Goal: Information Seeking & Learning: Learn about a topic

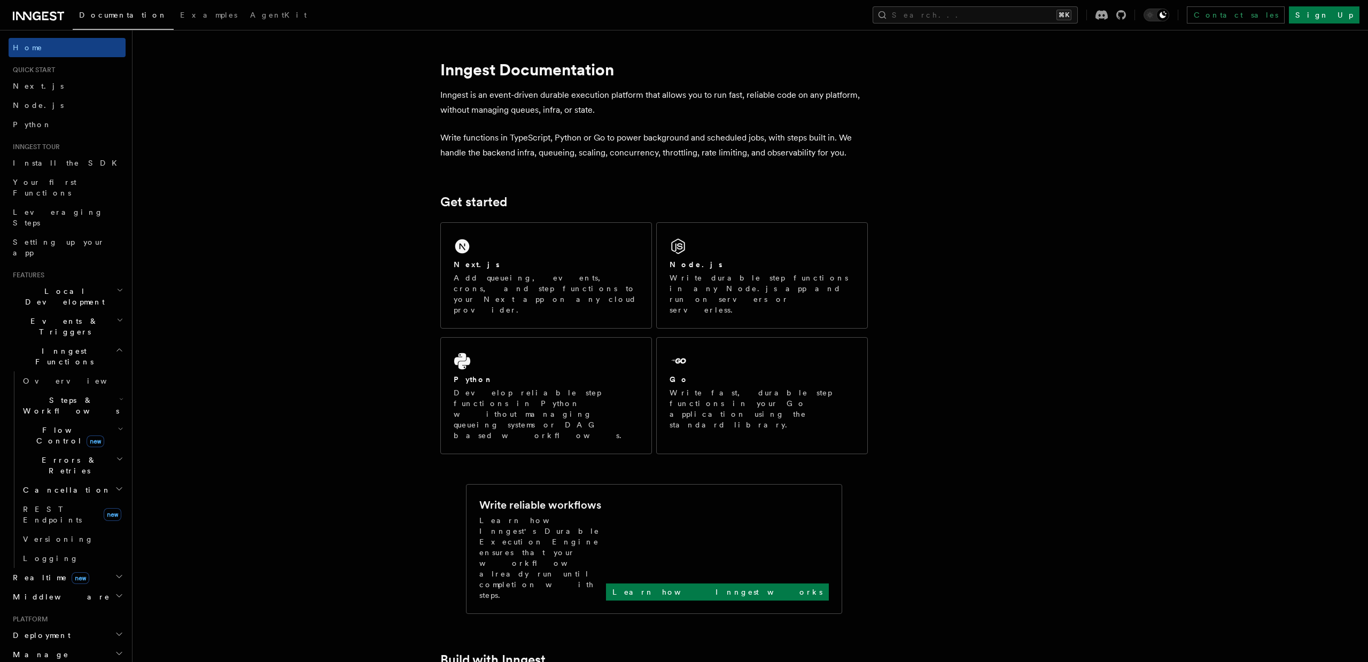
click at [84, 282] on h2 "Local Development" at bounding box center [67, 297] width 117 height 30
click at [84, 279] on h2 "Local Development" at bounding box center [67, 294] width 117 height 30
click at [81, 308] on h2 "Events & Triggers" at bounding box center [67, 323] width 117 height 30
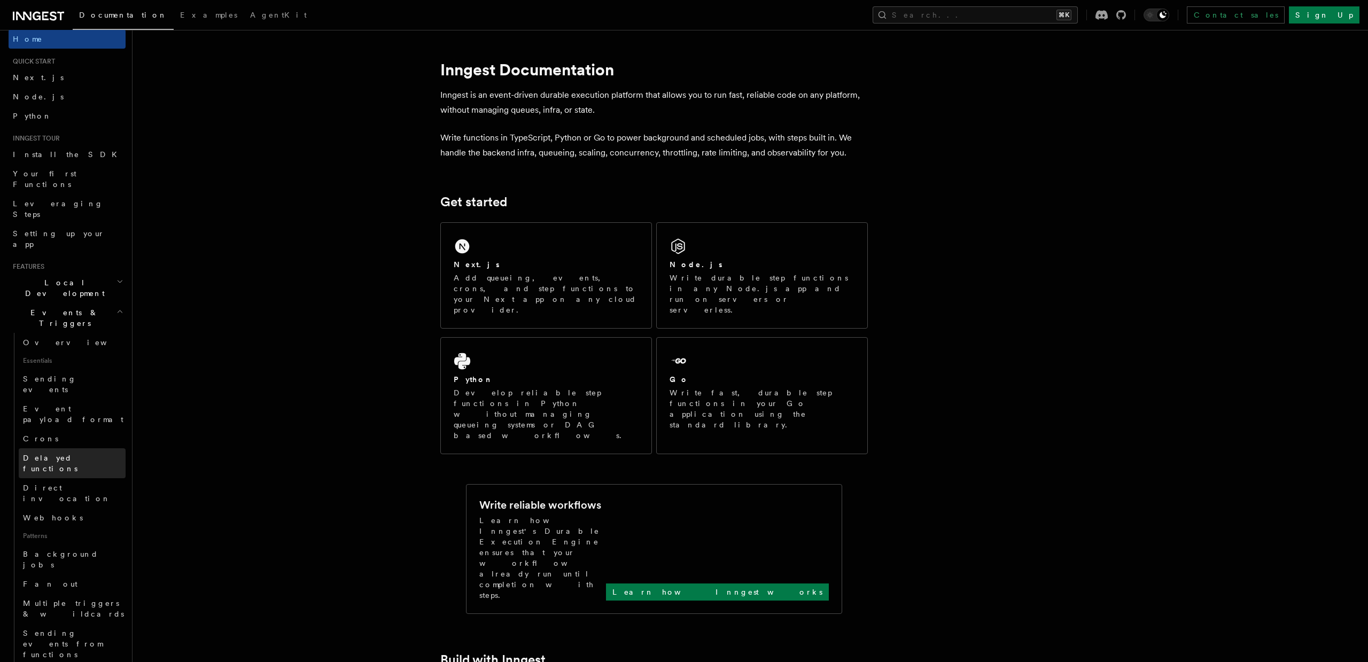
scroll to position [12, 0]
click at [96, 476] on link "Direct invocation" at bounding box center [72, 491] width 107 height 30
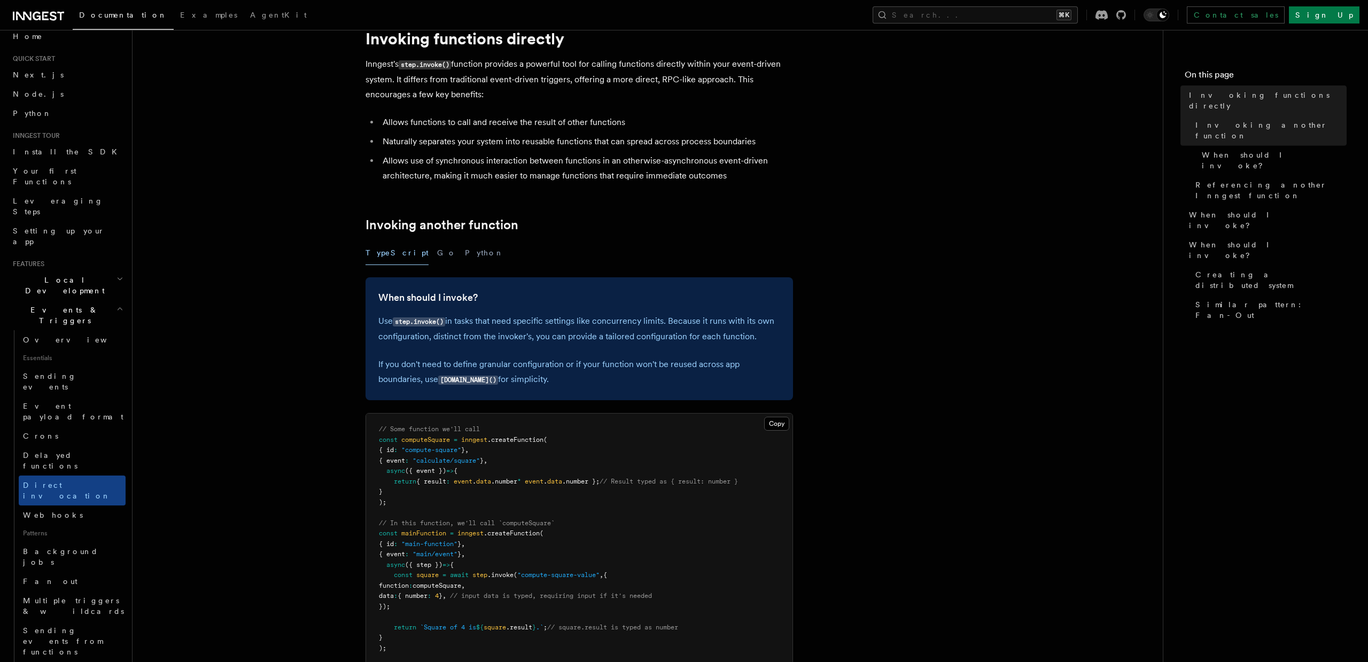
scroll to position [162, 0]
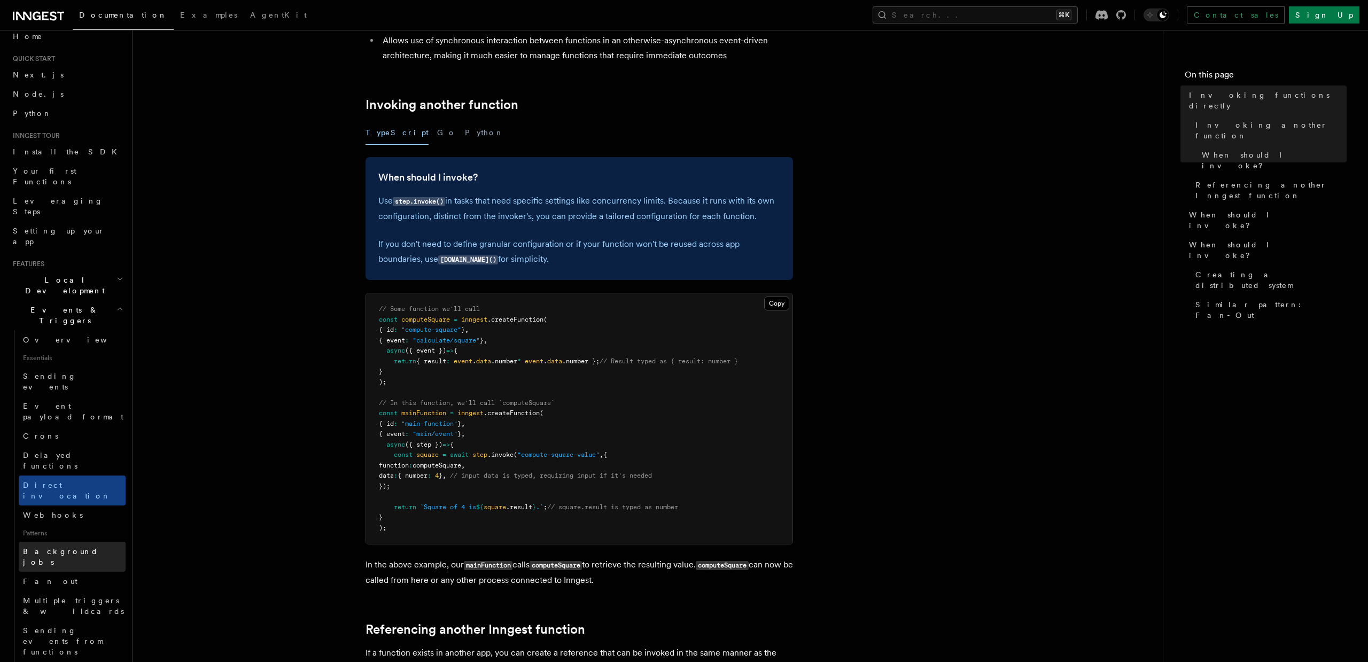
click at [96, 542] on link "Background jobs" at bounding box center [72, 557] width 107 height 30
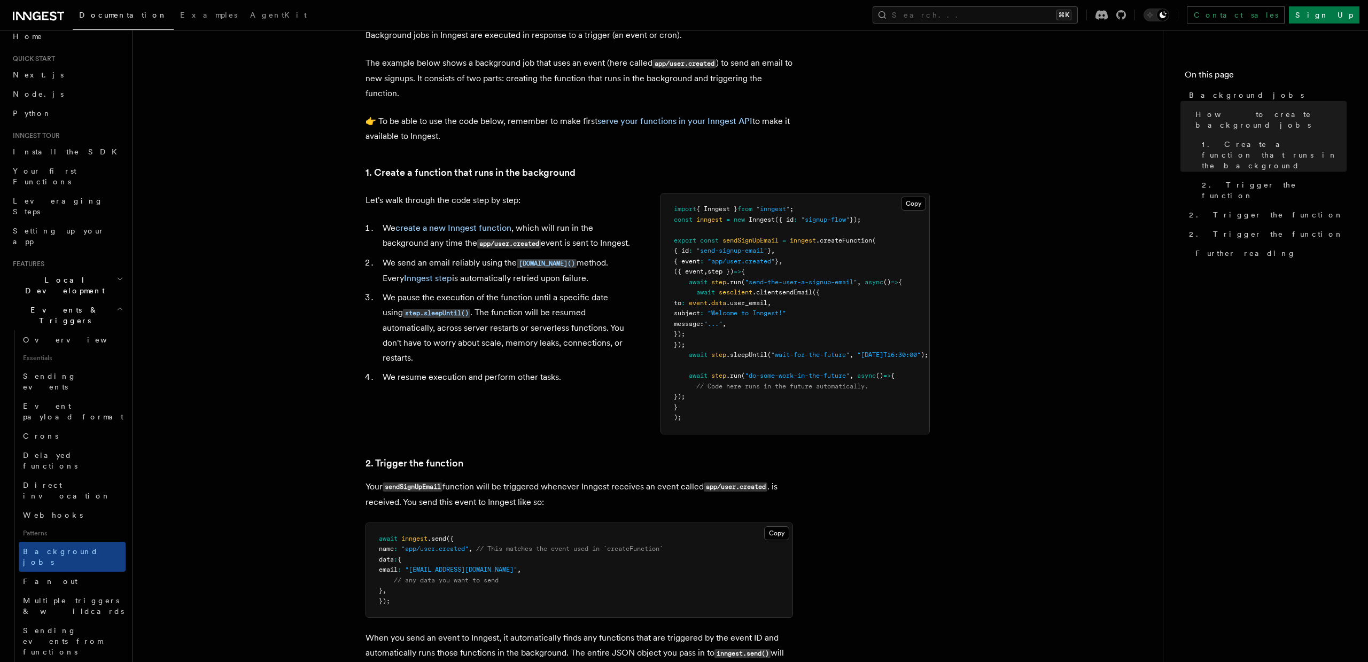
scroll to position [292, 0]
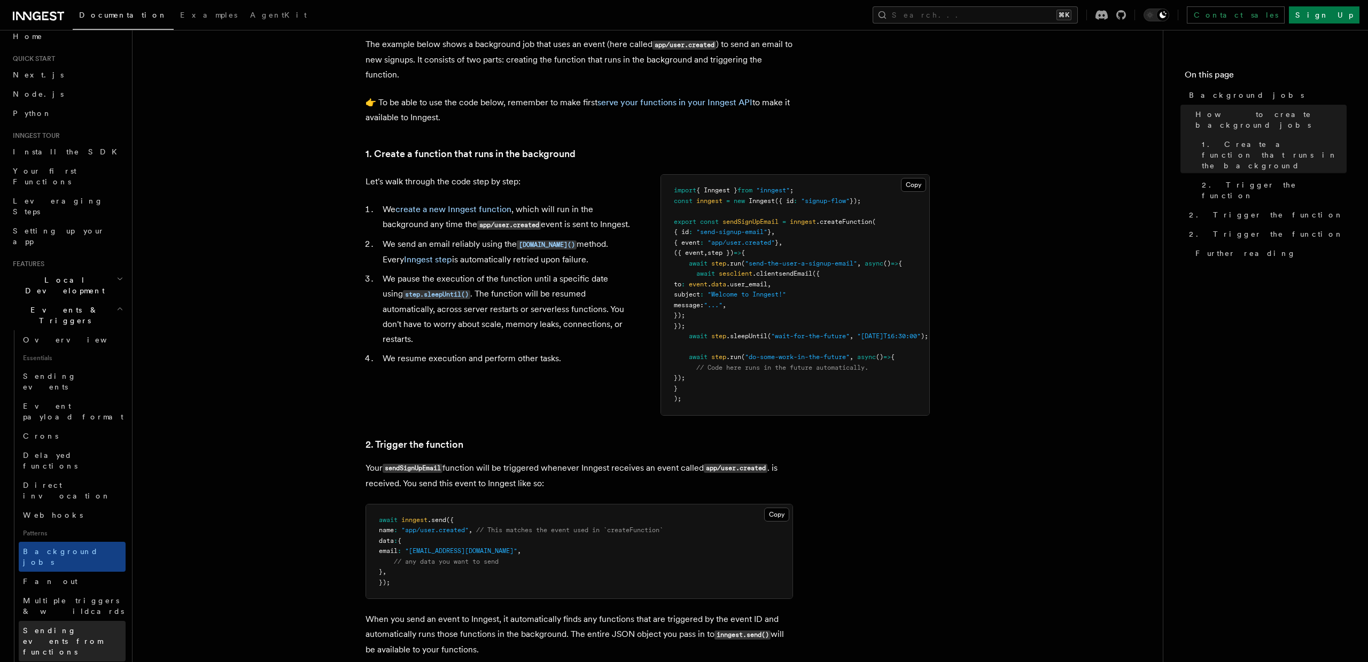
click at [111, 621] on link "Sending events from functions" at bounding box center [72, 641] width 107 height 41
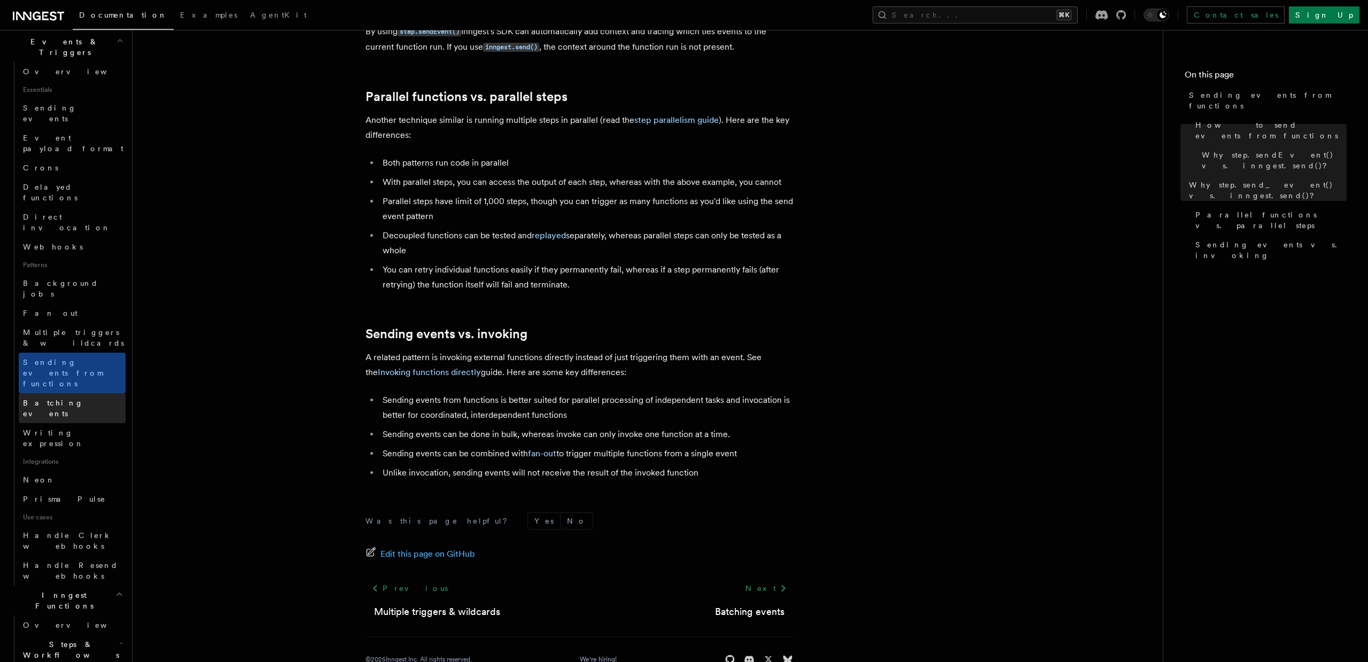
scroll to position [299, 0]
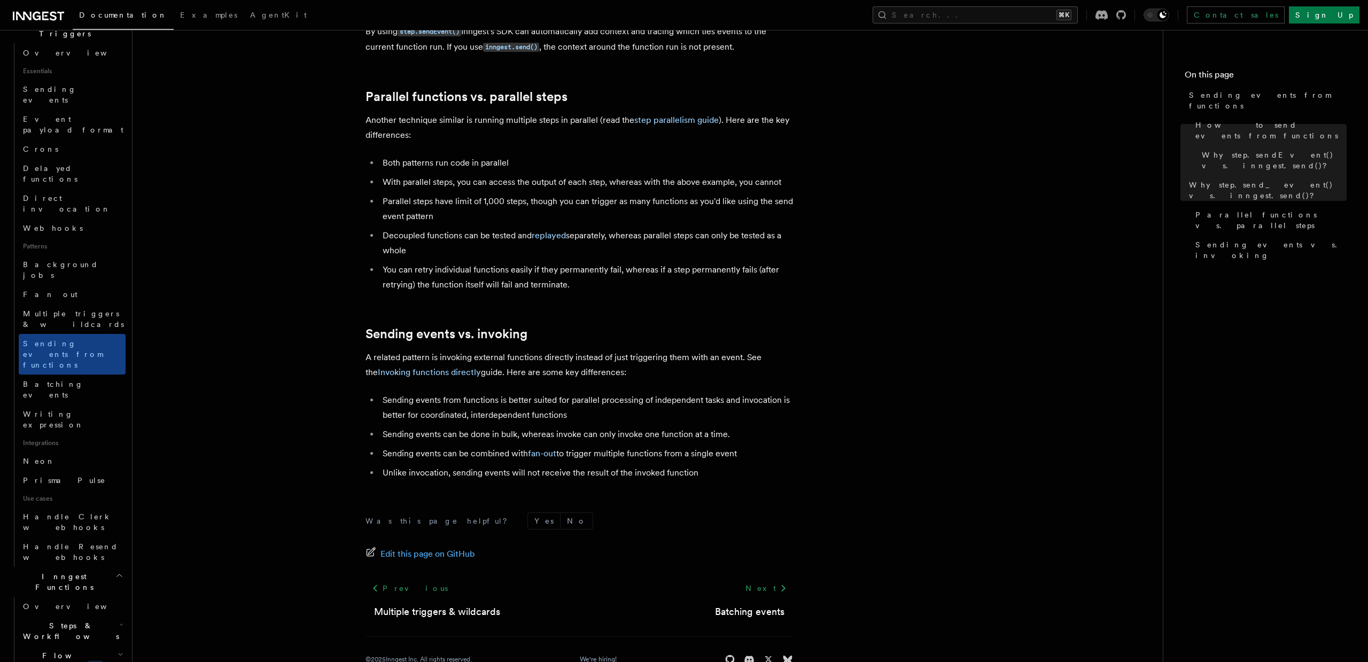
click at [59, 620] on span "Steps & Workflows" at bounding box center [69, 630] width 100 height 21
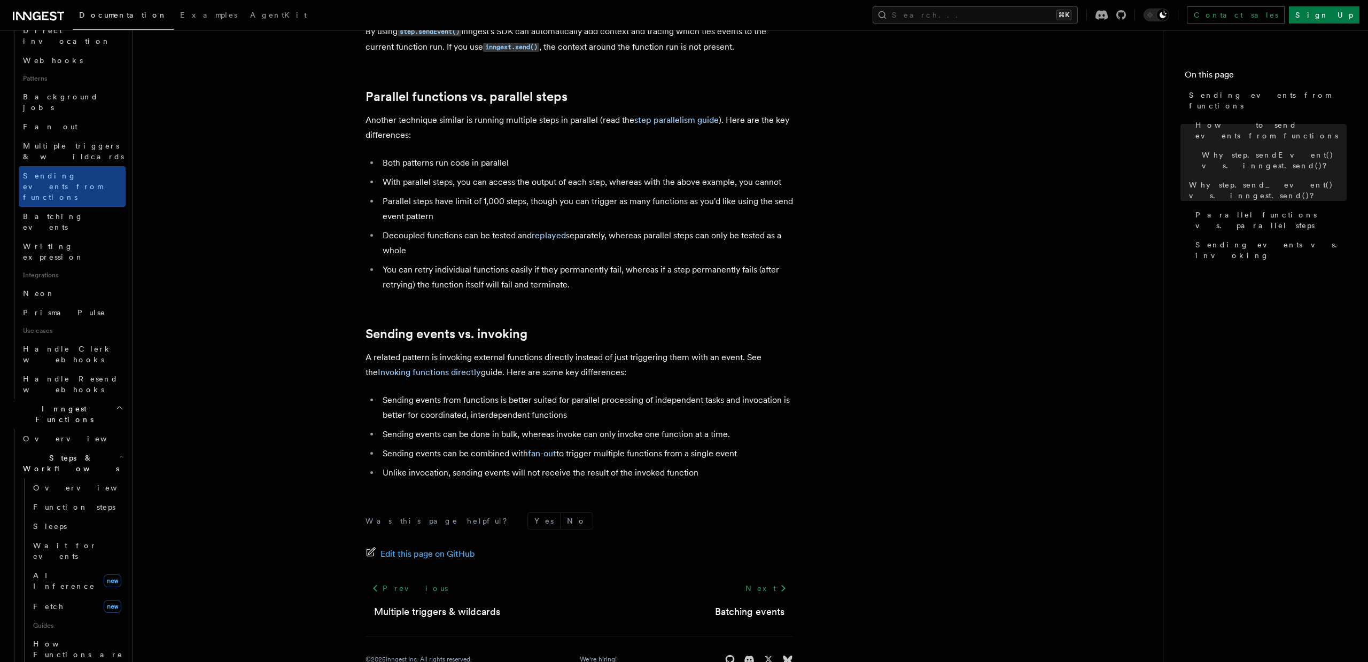
scroll to position [469, 0]
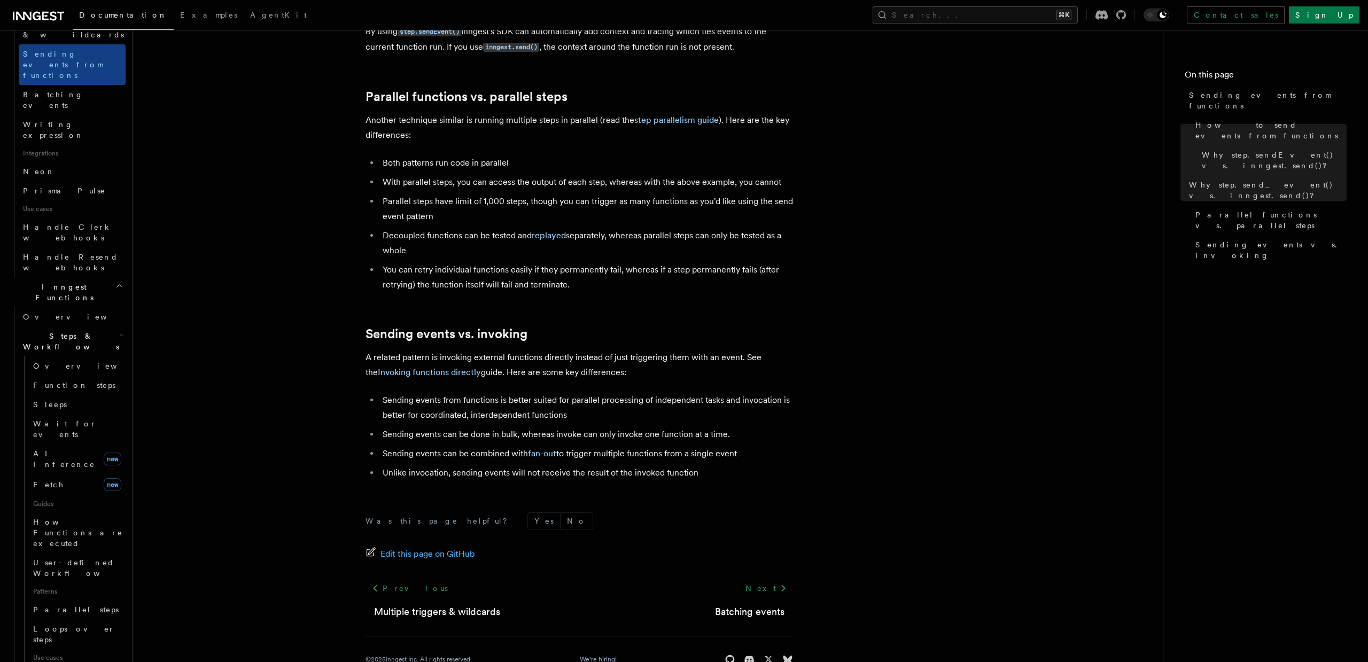
scroll to position [591, 0]
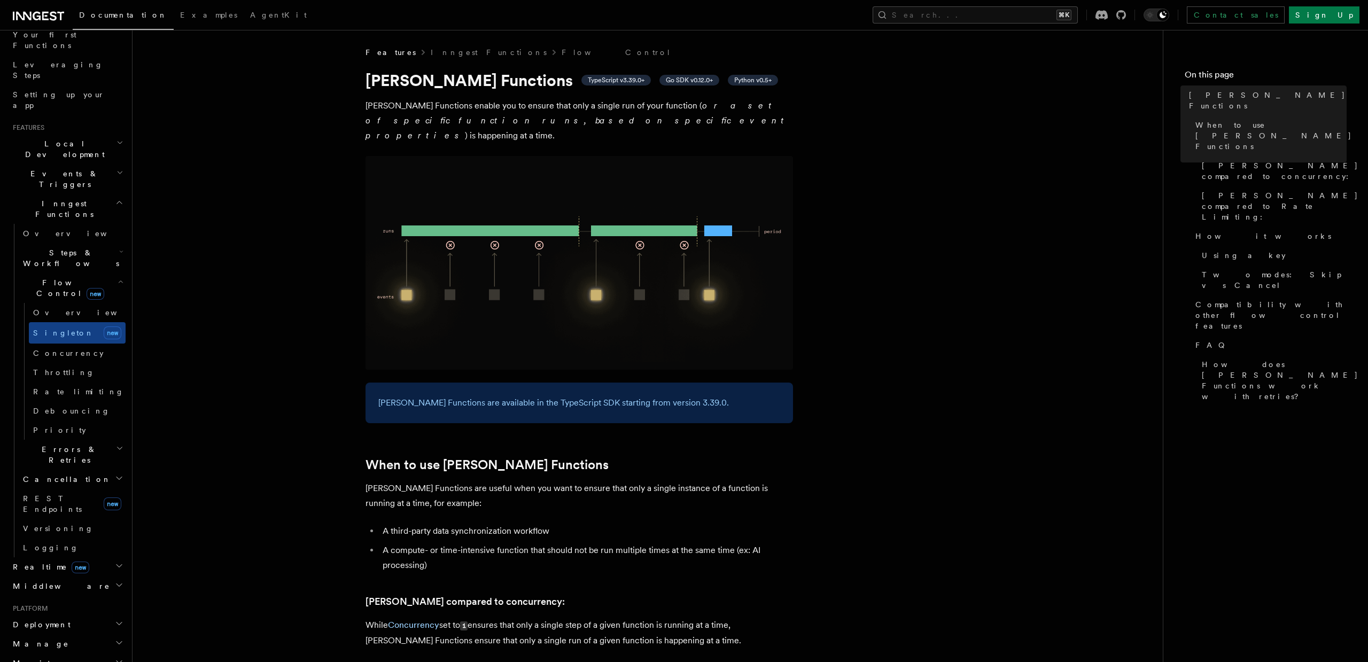
scroll to position [149, 0]
click at [73, 443] on span "Errors & Retries" at bounding box center [67, 453] width 97 height 21
click at [102, 557] on h2 "Realtime new" at bounding box center [67, 566] width 117 height 19
click at [97, 576] on link "Overview" at bounding box center [72, 585] width 107 height 19
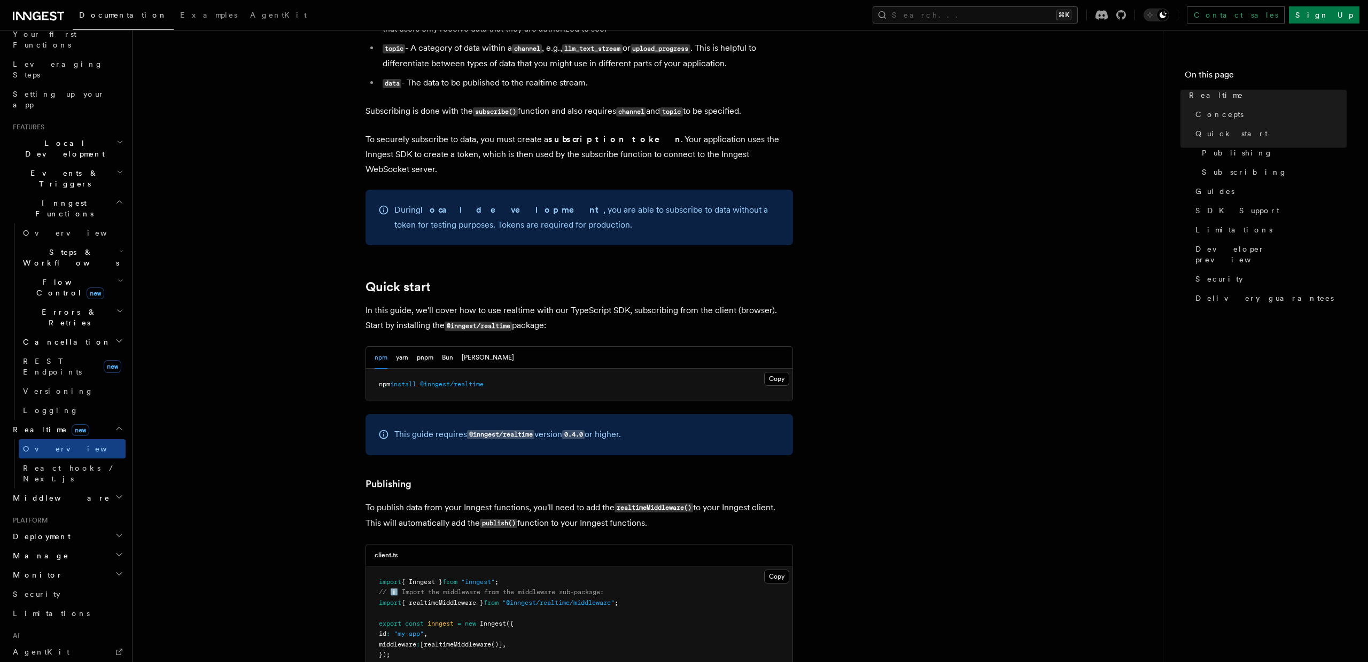
scroll to position [460, 0]
